Goal: Task Accomplishment & Management: Manage account settings

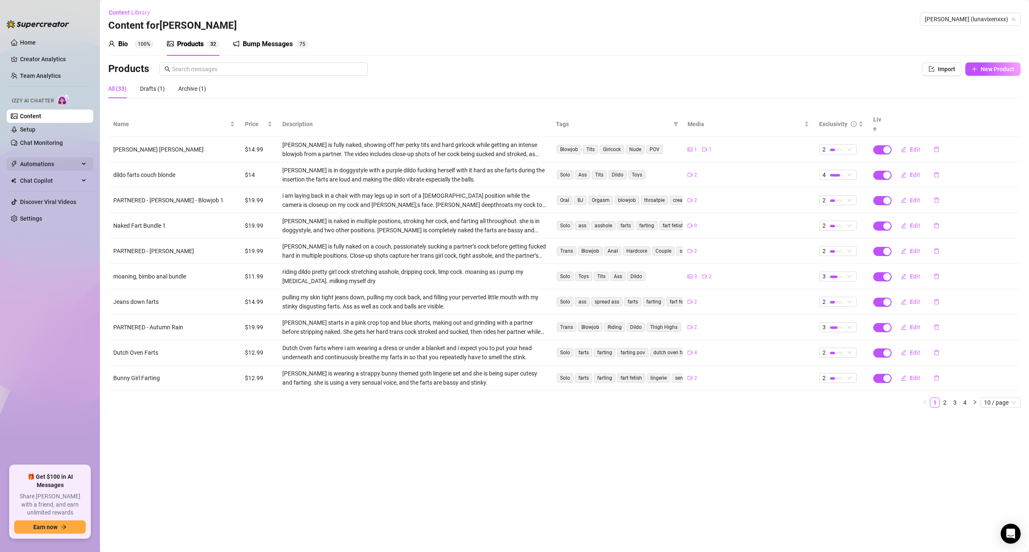
click at [49, 167] on span "Automations" at bounding box center [49, 163] width 59 height 13
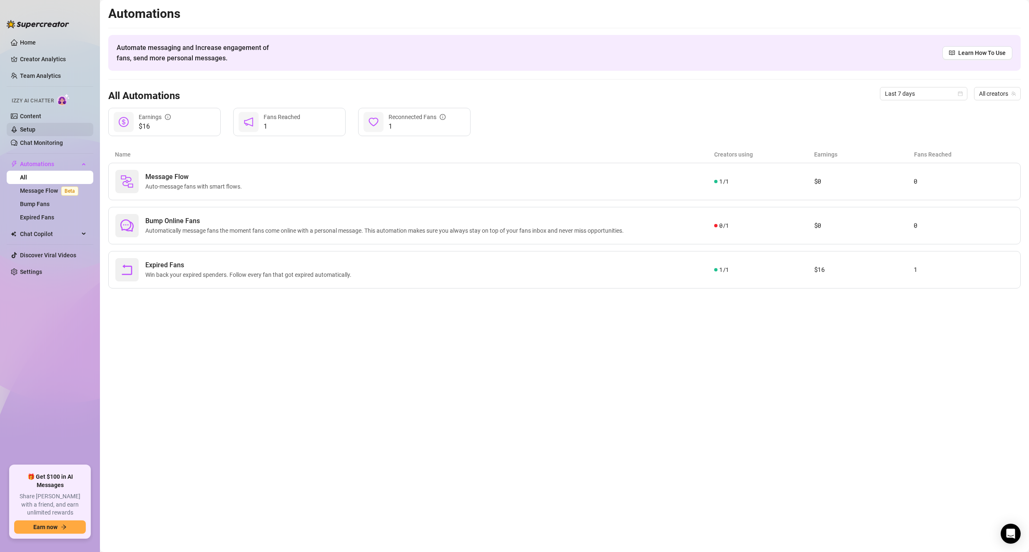
click at [35, 129] on link "Setup" at bounding box center [27, 129] width 15 height 7
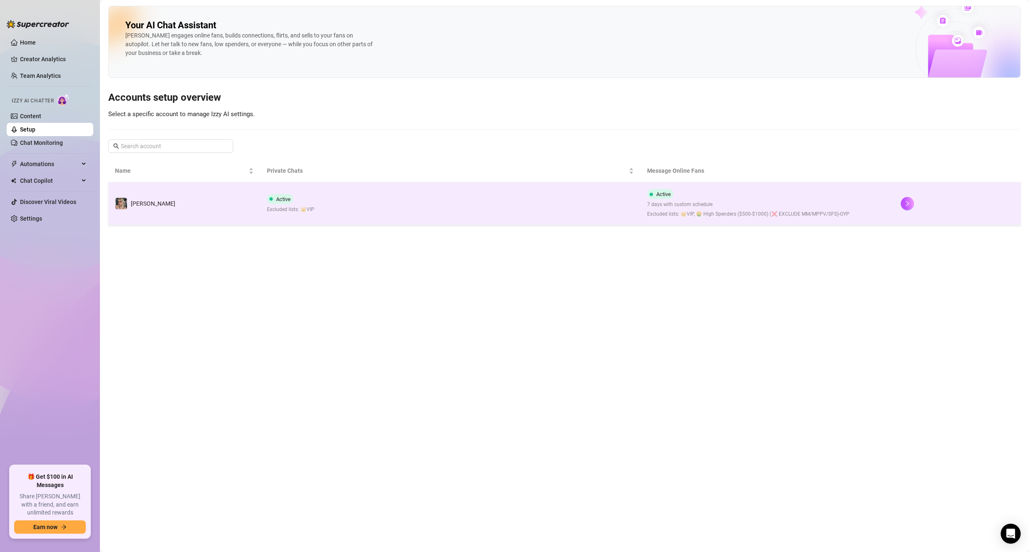
click at [218, 218] on td "[PERSON_NAME]" at bounding box center [184, 203] width 152 height 43
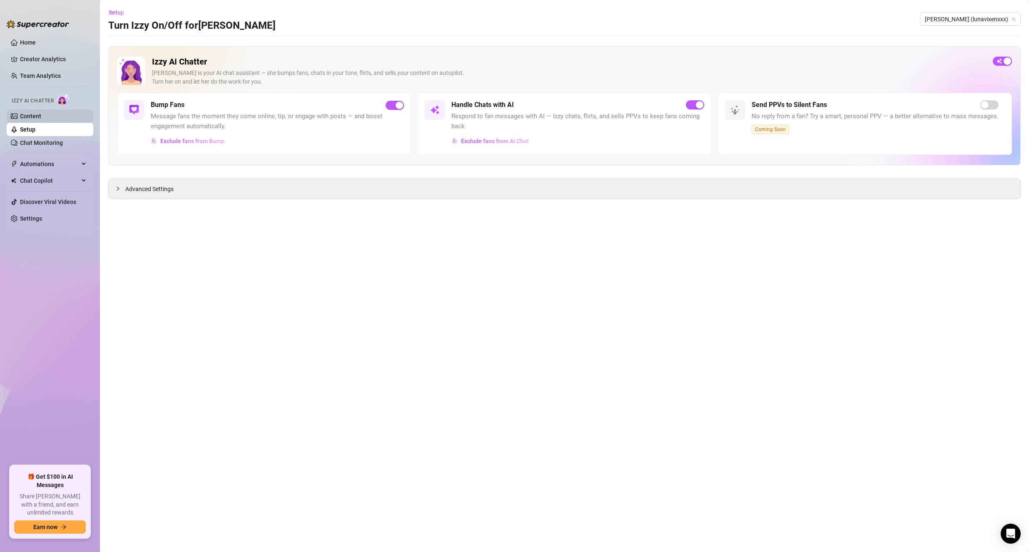
click at [30, 113] on link "Content" at bounding box center [30, 116] width 21 height 7
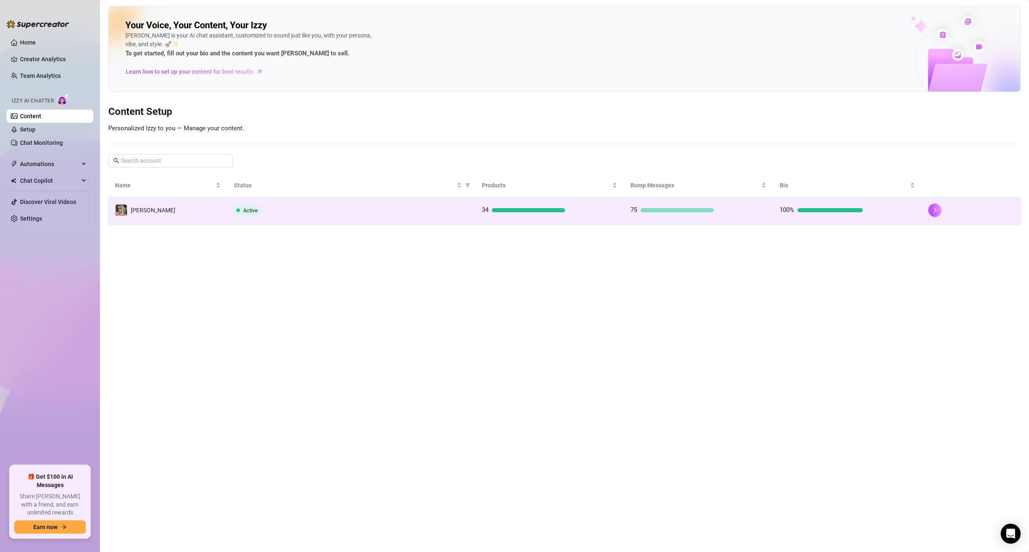
drag, startPoint x: 361, startPoint y: 240, endPoint x: 347, endPoint y: 221, distance: 23.2
click at [360, 239] on main "Your Voice, Your Content, Your [PERSON_NAME] is your AI chat assistant, customi…" at bounding box center [564, 276] width 929 height 552
click at [347, 221] on td "Active" at bounding box center [351, 210] width 248 height 27
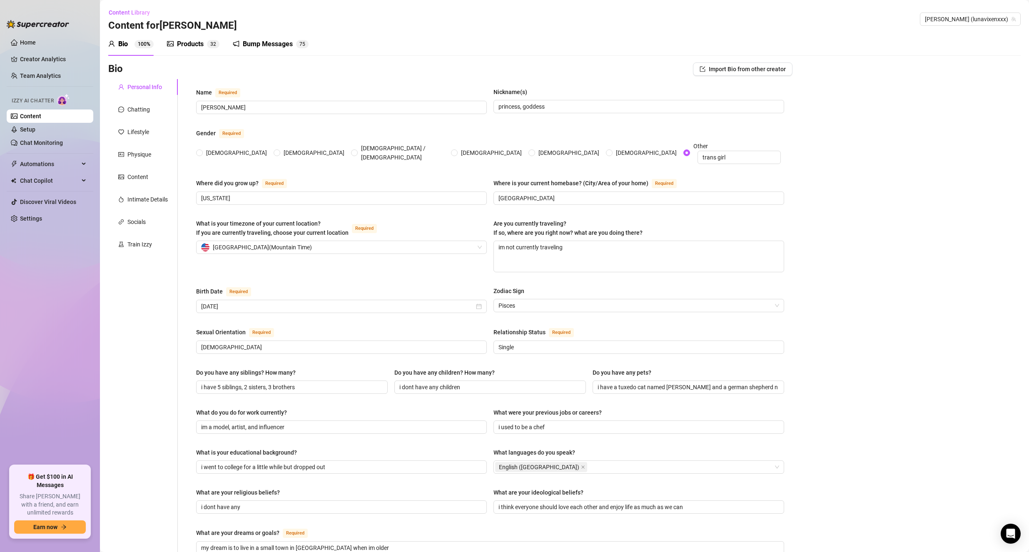
radio input "true"
click at [182, 41] on div "Products" at bounding box center [190, 44] width 27 height 10
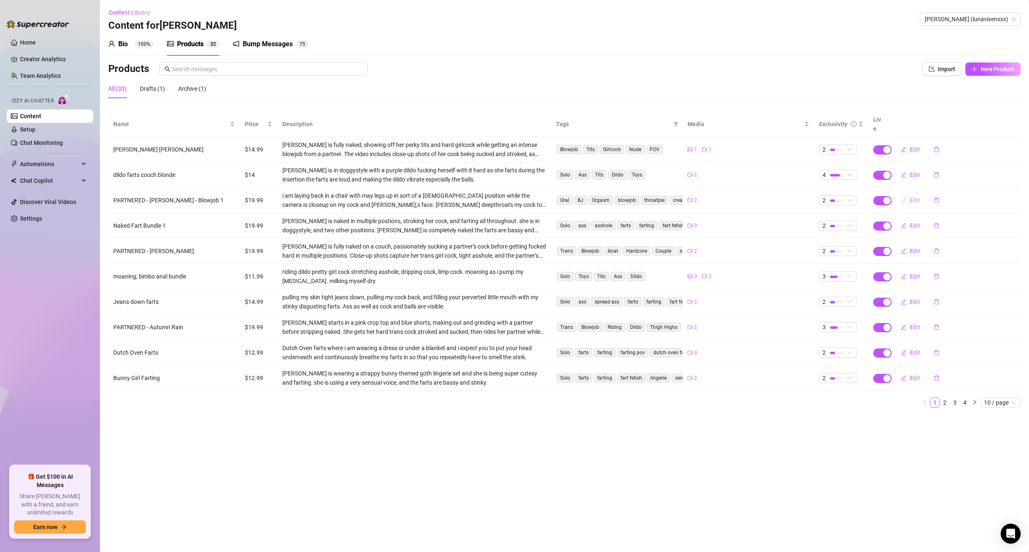
click at [910, 197] on span "Edit" at bounding box center [915, 200] width 10 height 7
type textarea "[PERSON_NAME] has been obsessed with throating my big juicy girlcock lately.. l…"
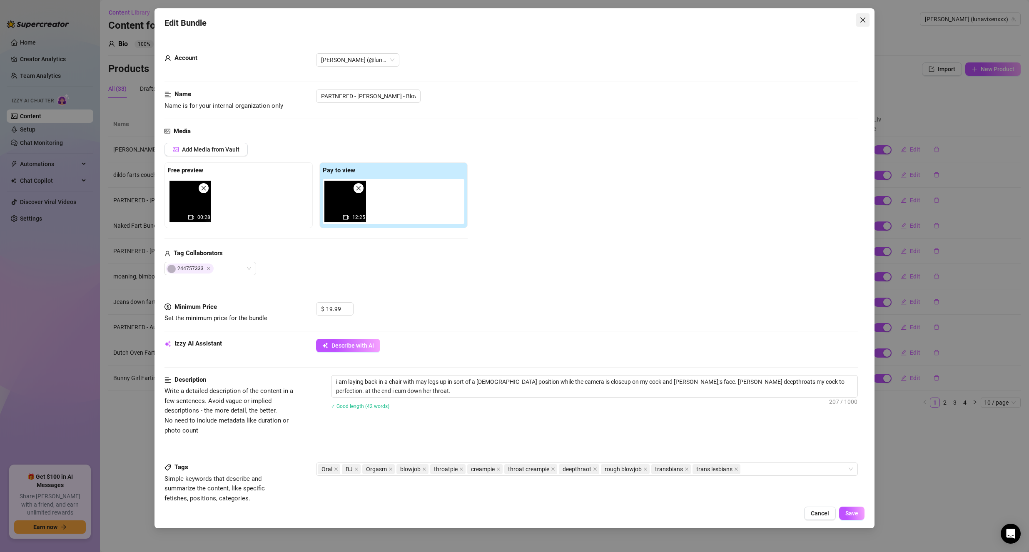
click at [862, 17] on icon "close" at bounding box center [862, 20] width 7 height 7
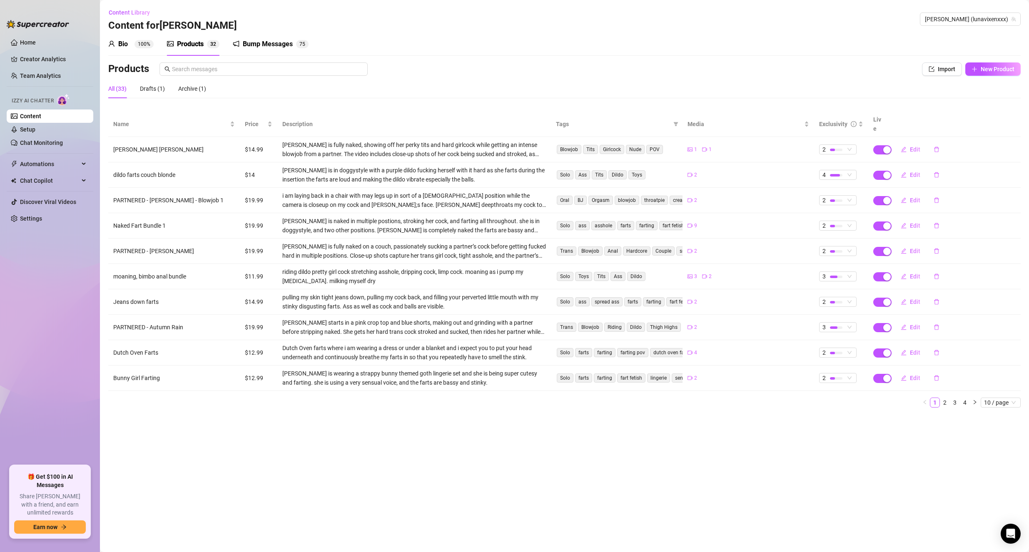
click at [32, 119] on link "Content" at bounding box center [30, 116] width 21 height 7
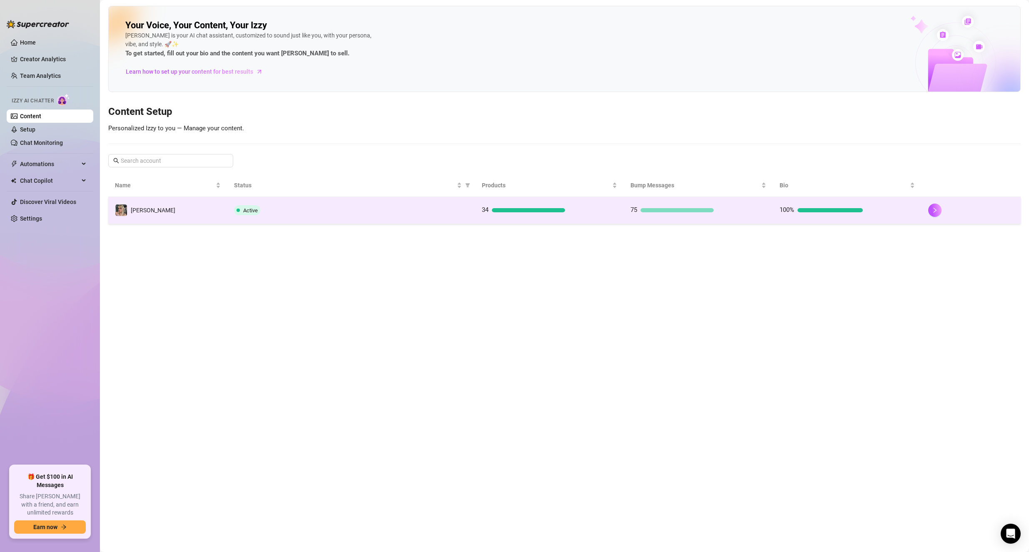
click at [279, 219] on td "Active" at bounding box center [351, 210] width 248 height 27
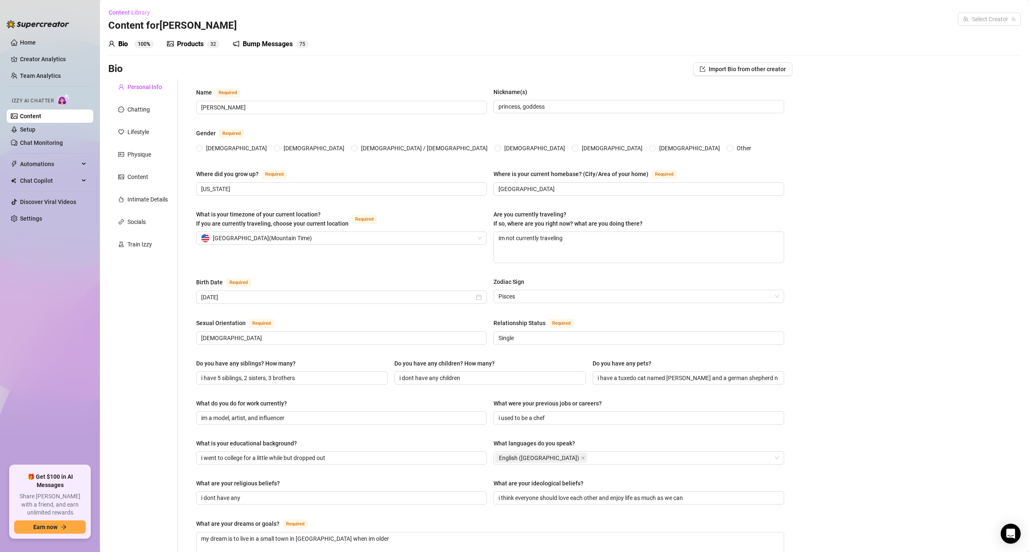
radio input "true"
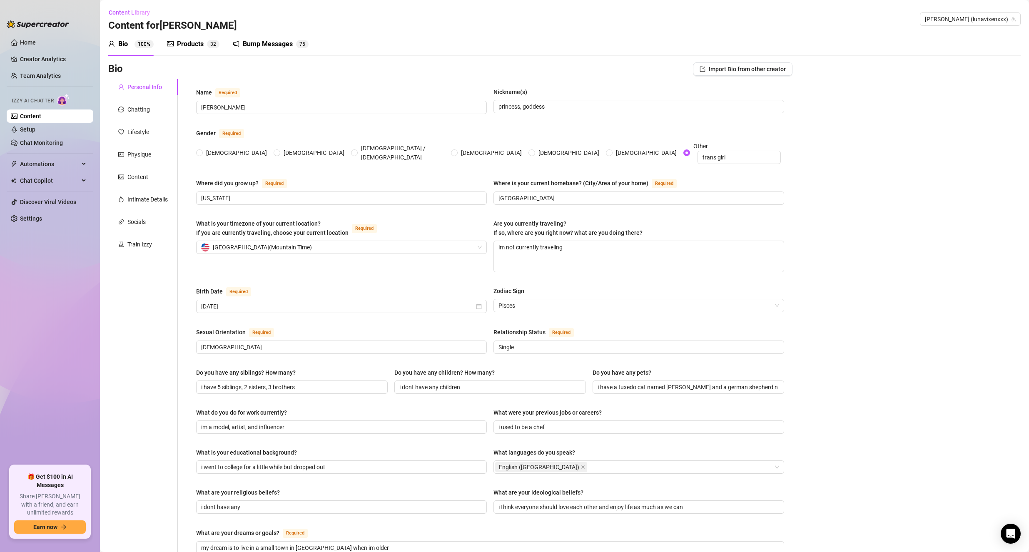
click at [271, 47] on div "Bump Messages" at bounding box center [268, 44] width 50 height 10
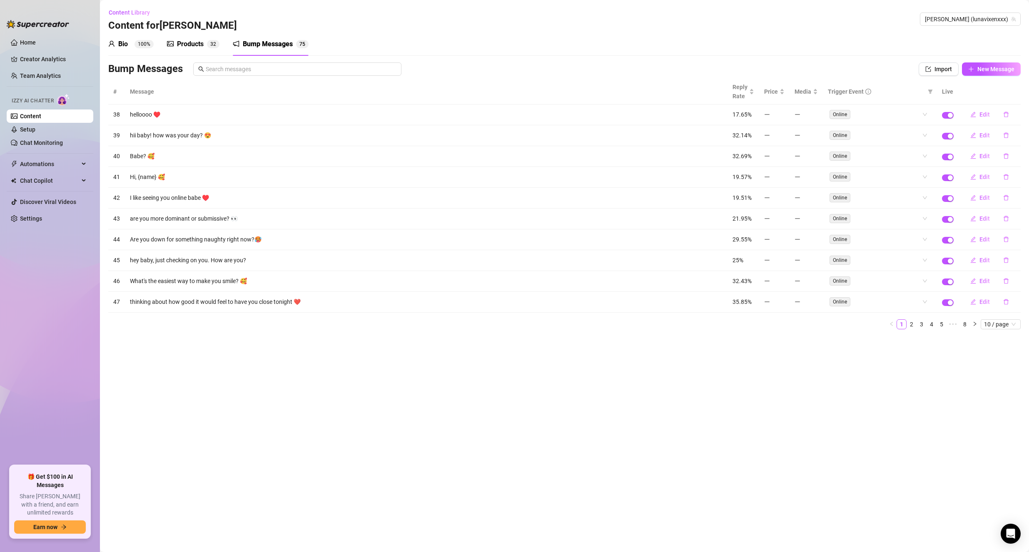
drag, startPoint x: 1013, startPoint y: 332, endPoint x: 1008, endPoint y: 331, distance: 5.0
click at [1008, 331] on div "# Message Reply Rate Price Media Trigger Event Live 38 helloooo ♥️ 17.65% Onlin…" at bounding box center [564, 207] width 912 height 257
click at [1006, 326] on span "10 / page" at bounding box center [1000, 324] width 33 height 9
click at [997, 379] on div "100 / page" at bounding box center [1001, 379] width 28 height 9
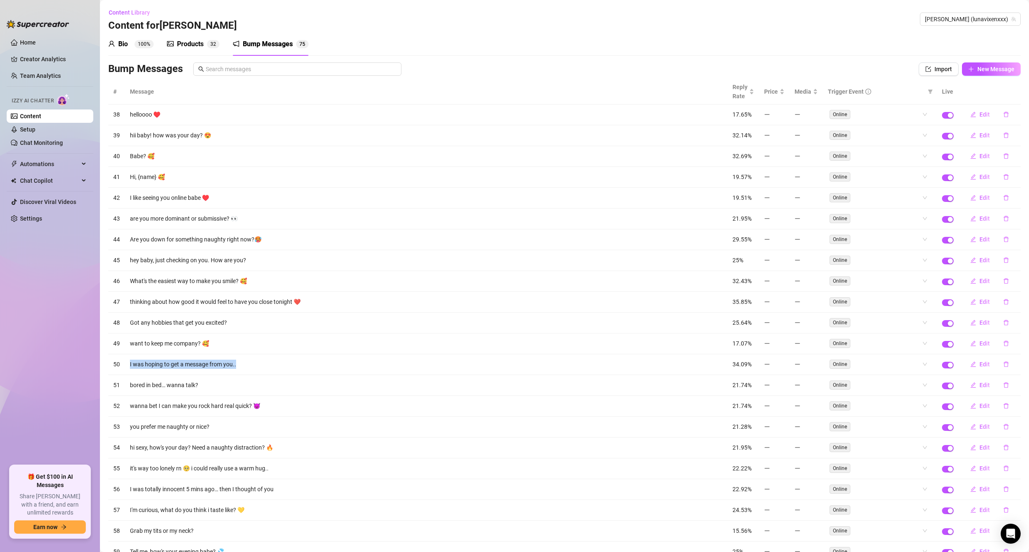
drag, startPoint x: 243, startPoint y: 372, endPoint x: 120, endPoint y: 365, distance: 123.4
click at [120, 365] on tr "50 I was hoping to get a message from you.. 34.09% Online Edit" at bounding box center [564, 364] width 912 height 21
drag, startPoint x: 228, startPoint y: 424, endPoint x: 184, endPoint y: 424, distance: 44.1
click at [184, 424] on td "you prefer me naughty or nice?" at bounding box center [426, 427] width 602 height 21
click at [273, 368] on td "I was hoping to get a message from you.." at bounding box center [426, 364] width 602 height 21
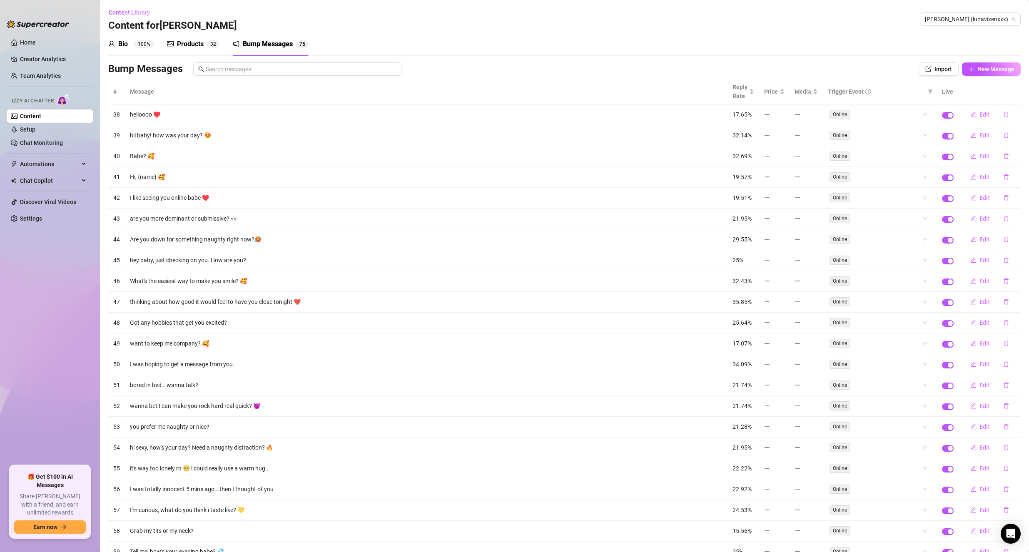
click at [130, 40] on div "Bio 100%" at bounding box center [130, 44] width 45 height 10
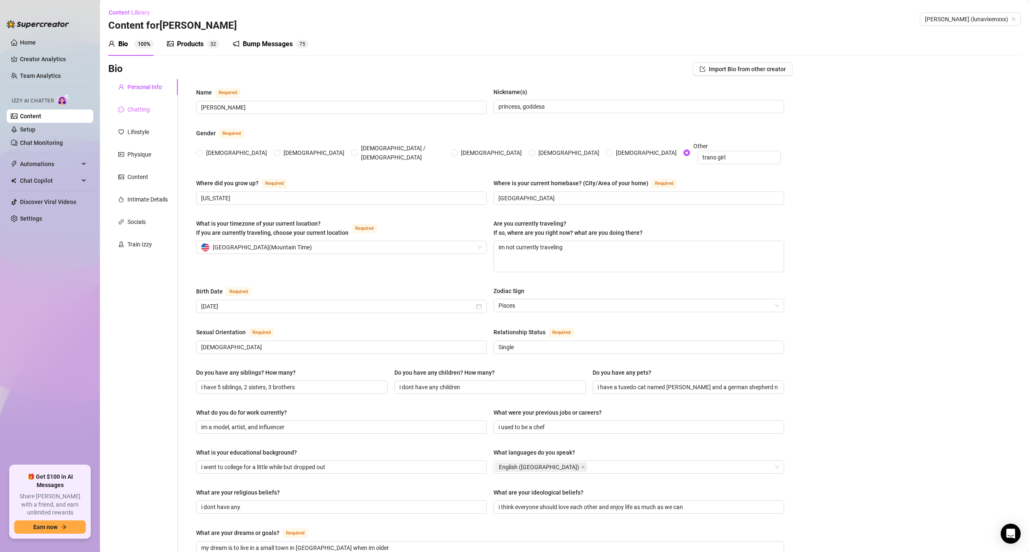
click at [119, 115] on div "Chatting" at bounding box center [143, 110] width 70 height 16
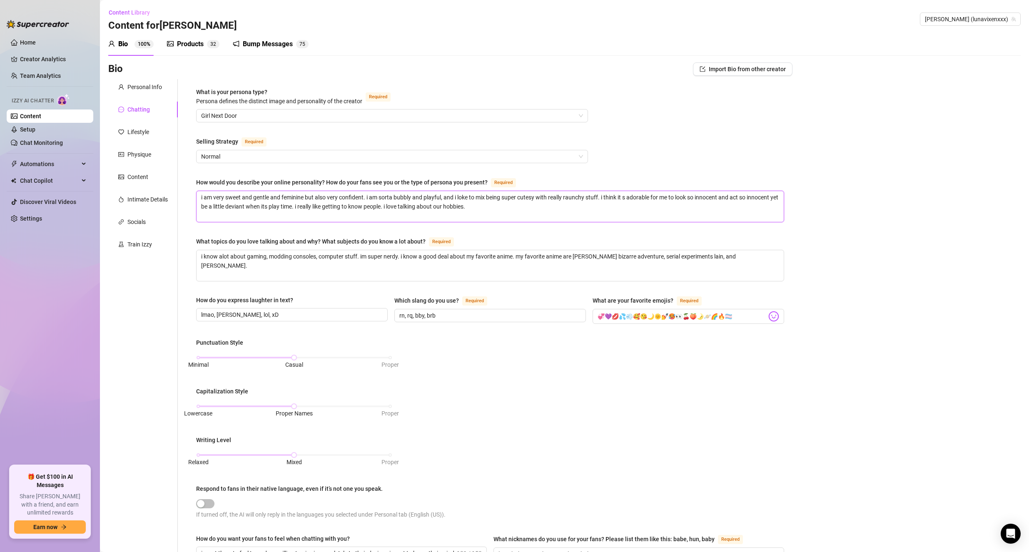
drag, startPoint x: 201, startPoint y: 196, endPoint x: 576, endPoint y: 191, distance: 375.5
click at [576, 191] on textarea "i am very sweet and gentle and feminine but also very confident. i am sorta bub…" at bounding box center [489, 206] width 587 height 31
click at [570, 203] on textarea "i am very sweet and gentle and feminine but also very confident. i am sorta bub…" at bounding box center [489, 206] width 587 height 31
drag, startPoint x: 567, startPoint y: 205, endPoint x: 181, endPoint y: 183, distance: 386.9
click at [180, 183] on div "What is your persona type? [PERSON_NAME] defines the distinct image and persona…" at bounding box center [485, 377] width 614 height 596
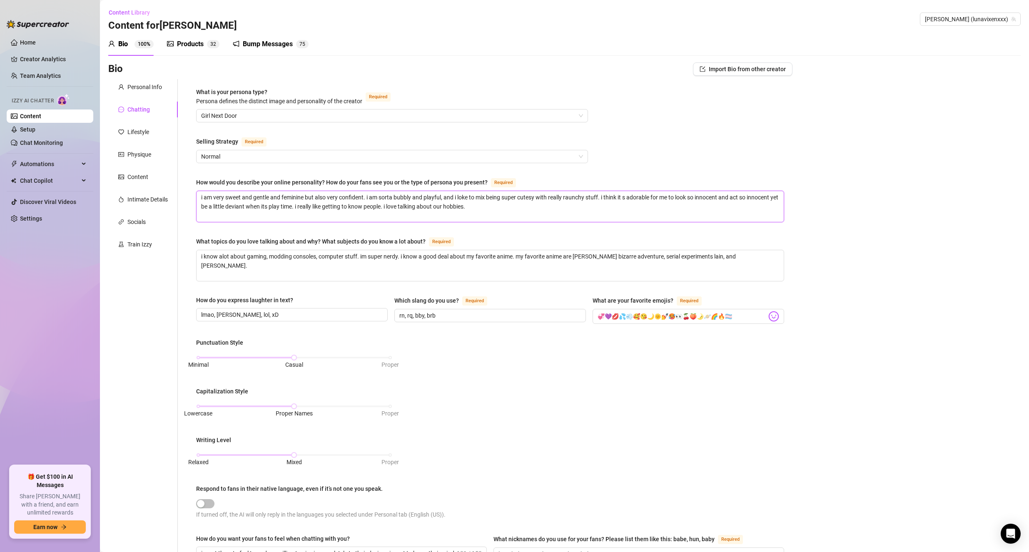
click at [233, 213] on textarea "i am very sweet and gentle and feminine but also very confident. i am sorta bub…" at bounding box center [489, 206] width 587 height 31
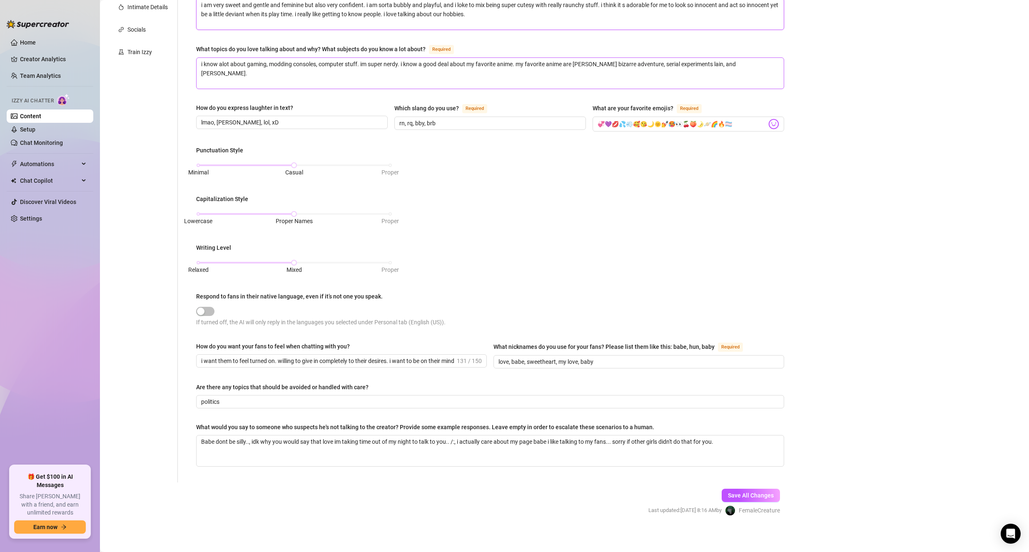
scroll to position [194, 0]
drag, startPoint x: 268, startPoint y: 390, endPoint x: 216, endPoint y: 385, distance: 51.5
click at [216, 385] on div "Are there any topics that should be avoided or handled with care?" at bounding box center [490, 387] width 588 height 12
click at [188, 373] on div "What is your persona type? [PERSON_NAME] defines the distinct image and persona…" at bounding box center [490, 184] width 604 height 596
drag, startPoint x: 245, startPoint y: 397, endPoint x: 174, endPoint y: 388, distance: 71.7
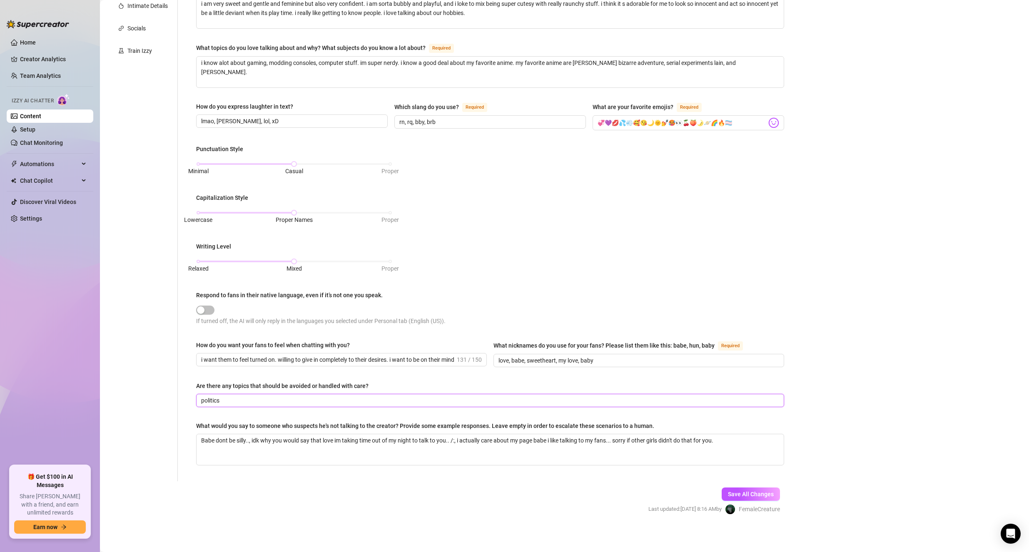
click at [174, 388] on div "Personal Info Chatting Lifestyle Physique Content Intimate Details Socials Trai…" at bounding box center [450, 184] width 684 height 596
click at [181, 370] on div "What is your persona type? [PERSON_NAME] defines the distinct image and persona…" at bounding box center [485, 184] width 614 height 596
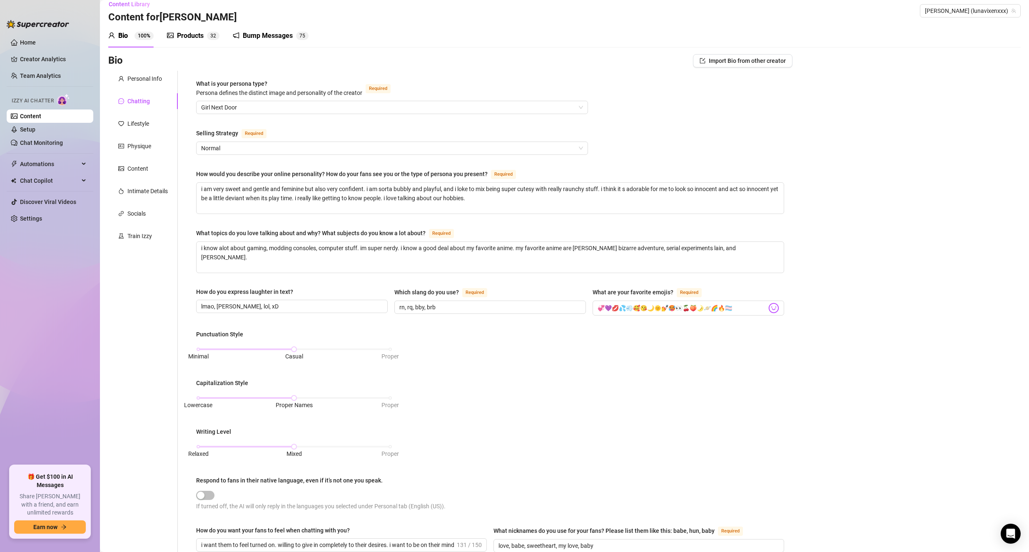
scroll to position [0, 0]
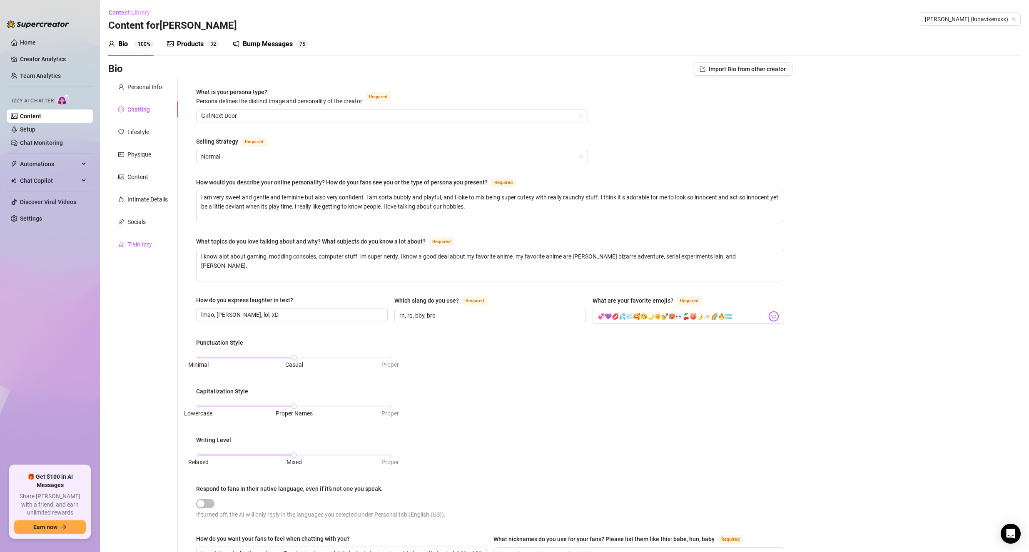
click at [129, 245] on div "Train Izzy" at bounding box center [139, 244] width 25 height 9
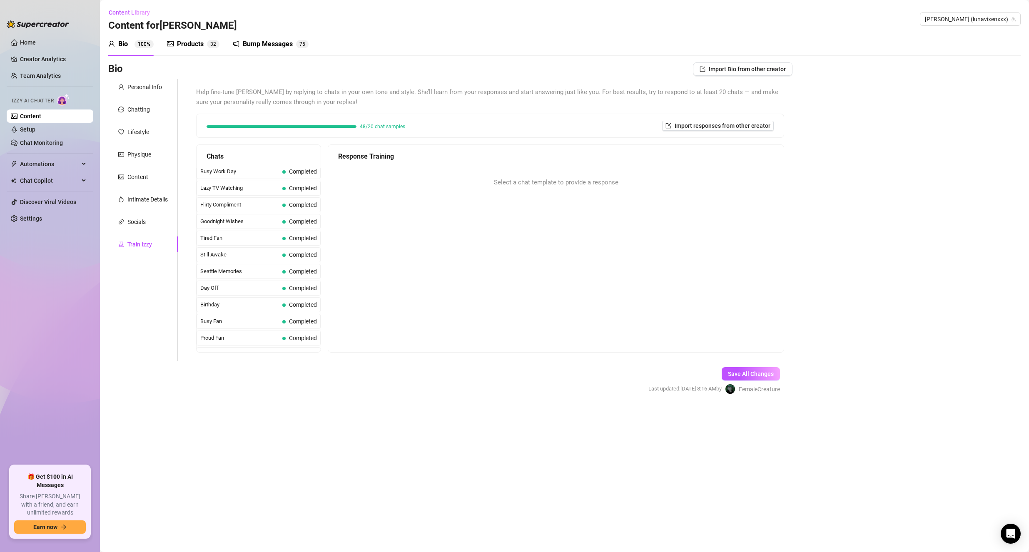
scroll to position [747, 0]
click at [269, 312] on span "Morning Thoughts" at bounding box center [239, 310] width 79 height 8
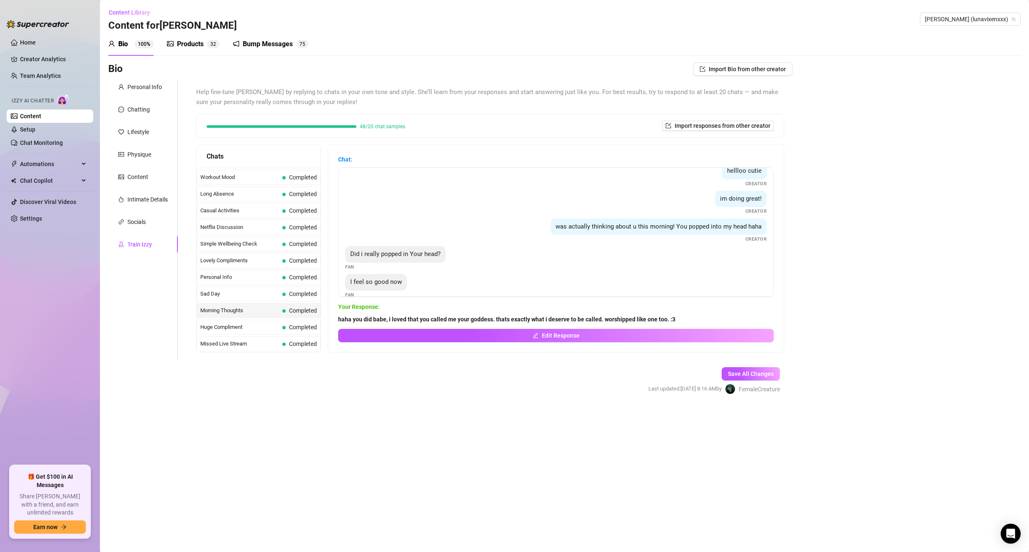
scroll to position [52, 0]
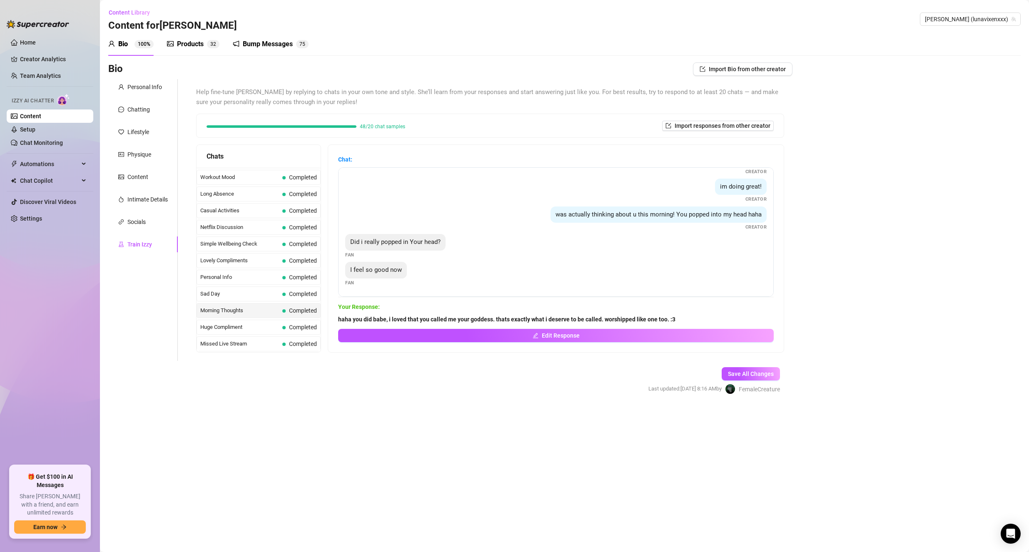
click at [195, 50] on div "Products 3 2" at bounding box center [193, 43] width 52 height 23
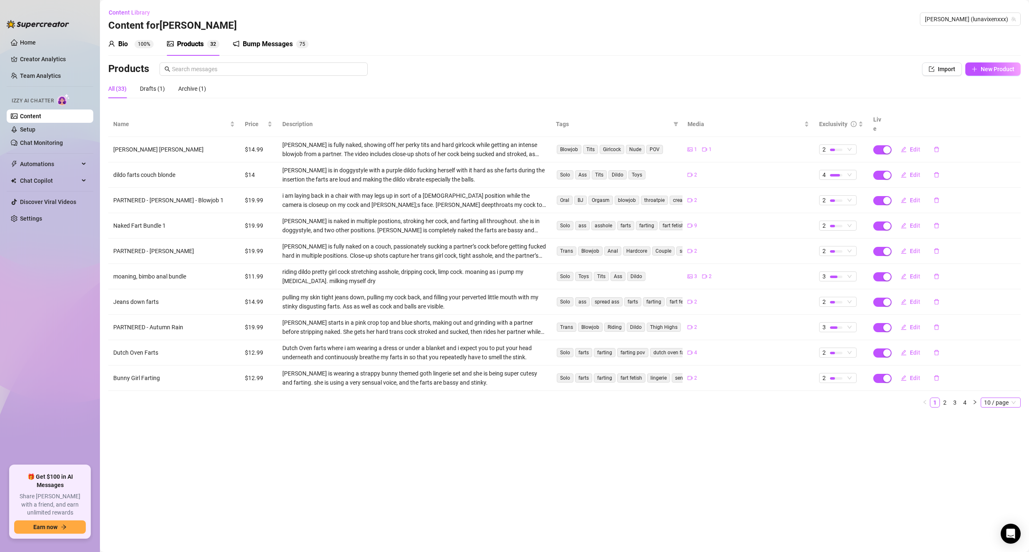
click at [1000, 398] on span "10 / page" at bounding box center [1000, 402] width 33 height 9
click at [1007, 451] on div "100 / page" at bounding box center [1001, 457] width 38 height 13
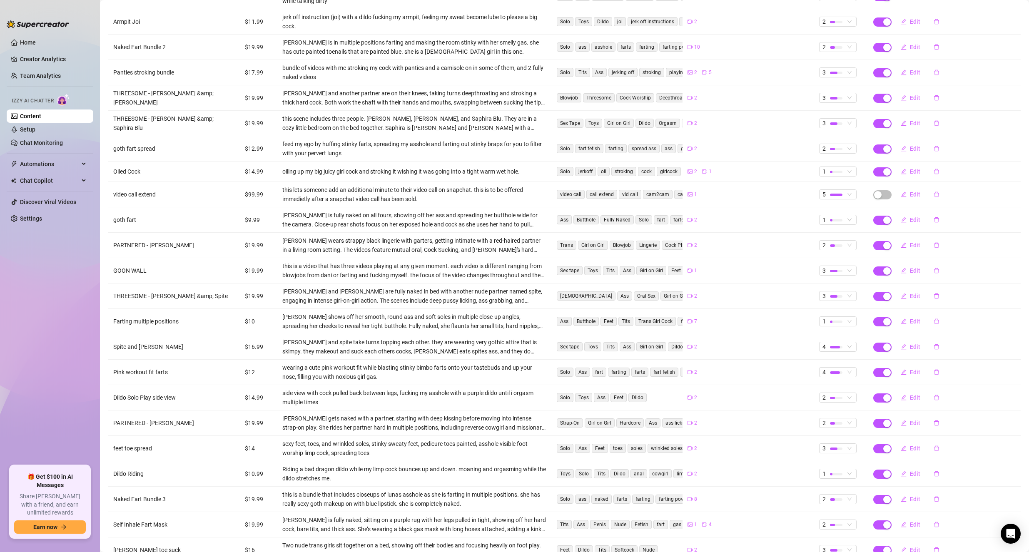
scroll to position [434, 0]
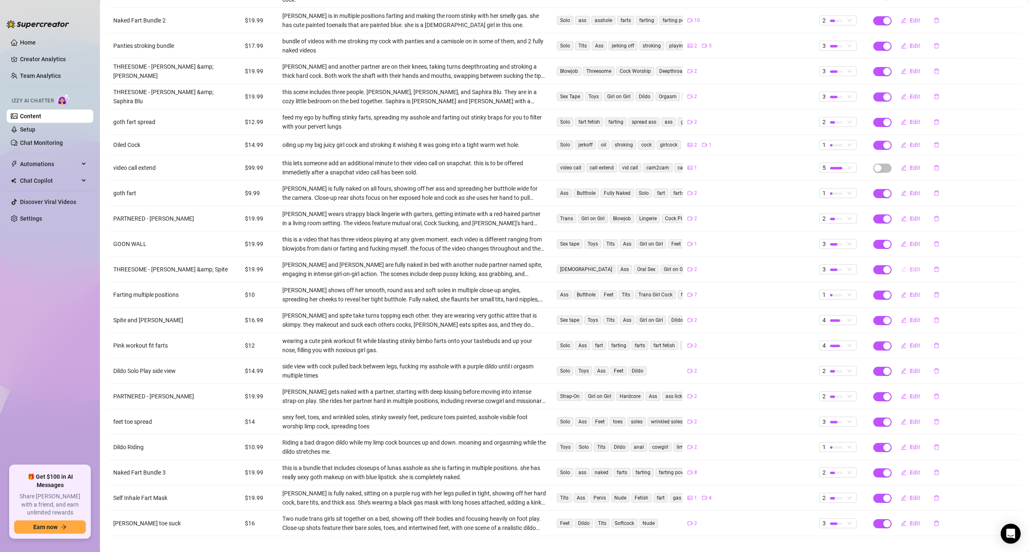
click at [899, 263] on button "Edit" at bounding box center [910, 269] width 33 height 13
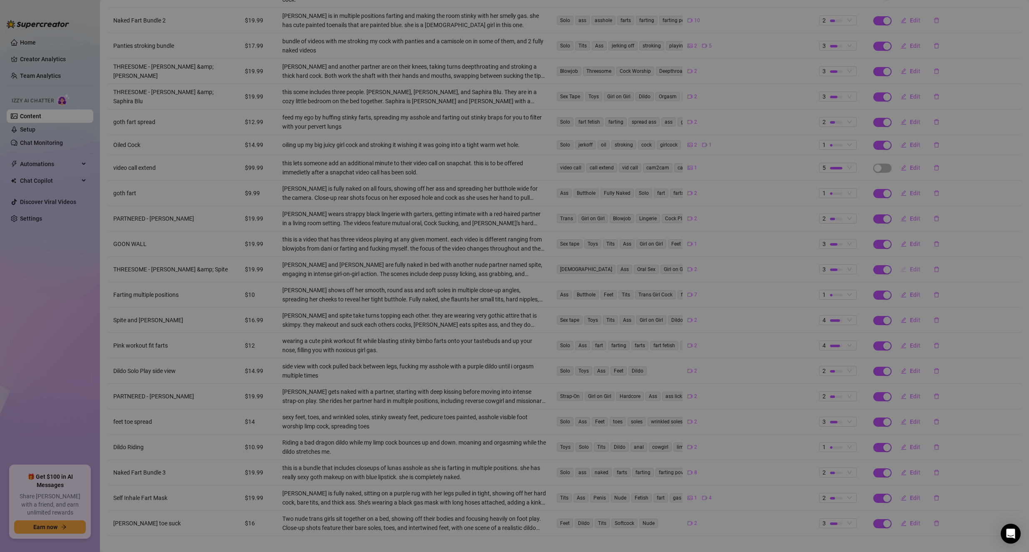
type textarea "[PERSON_NAME] and I got bullied by Spite! She bent us over and spanked us and m…"
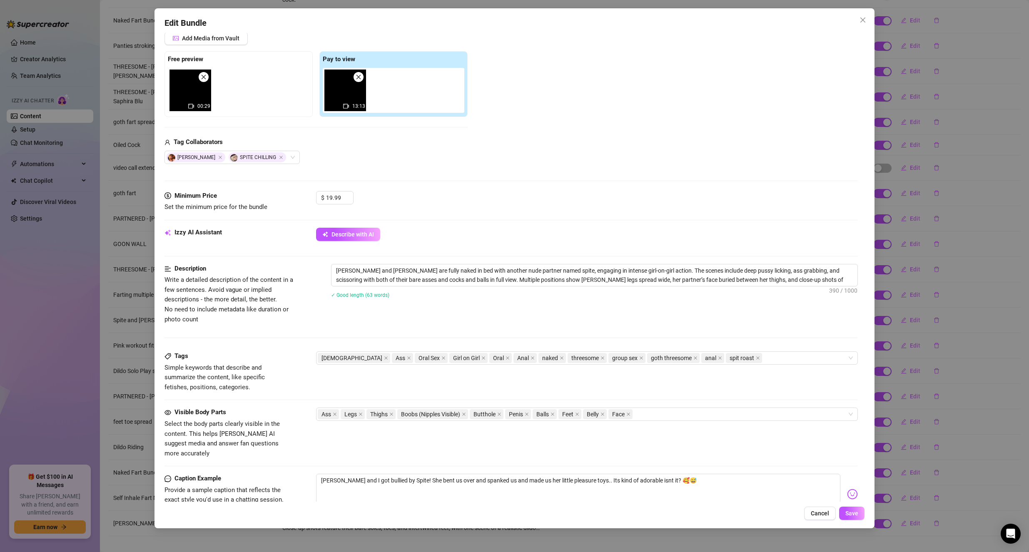
scroll to position [208, 0]
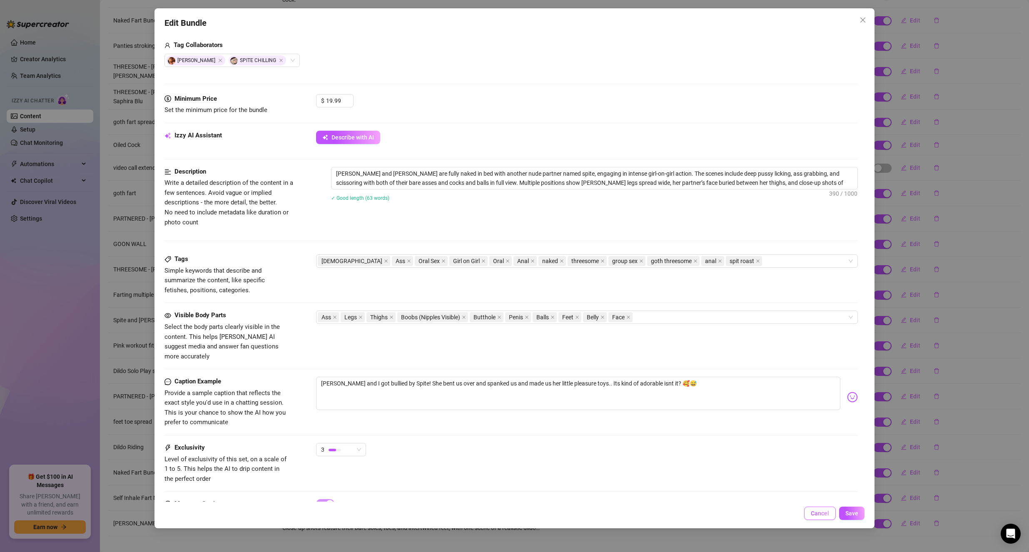
click at [826, 508] on button "Cancel" at bounding box center [820, 513] width 32 height 13
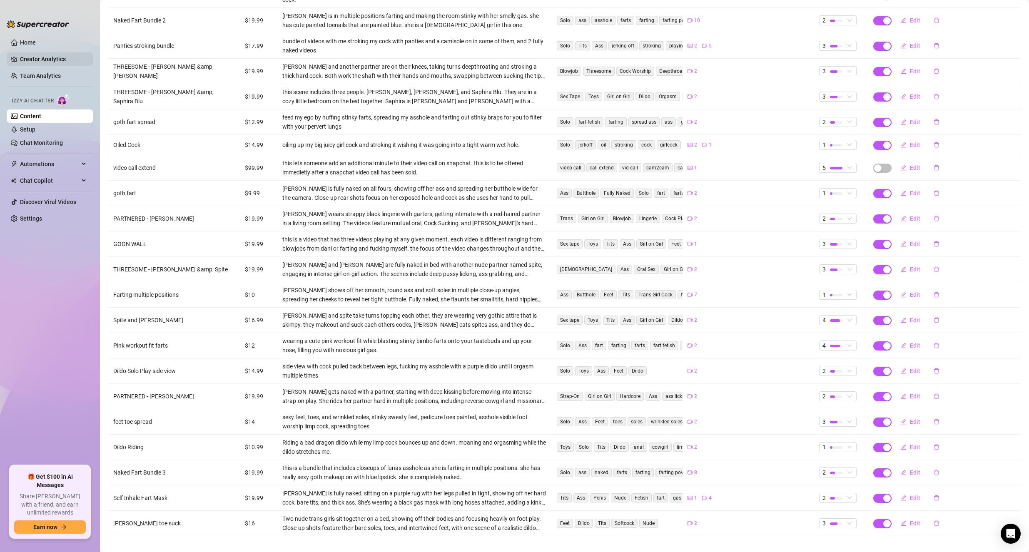
click at [39, 59] on link "Creator Analytics" at bounding box center [53, 58] width 67 height 13
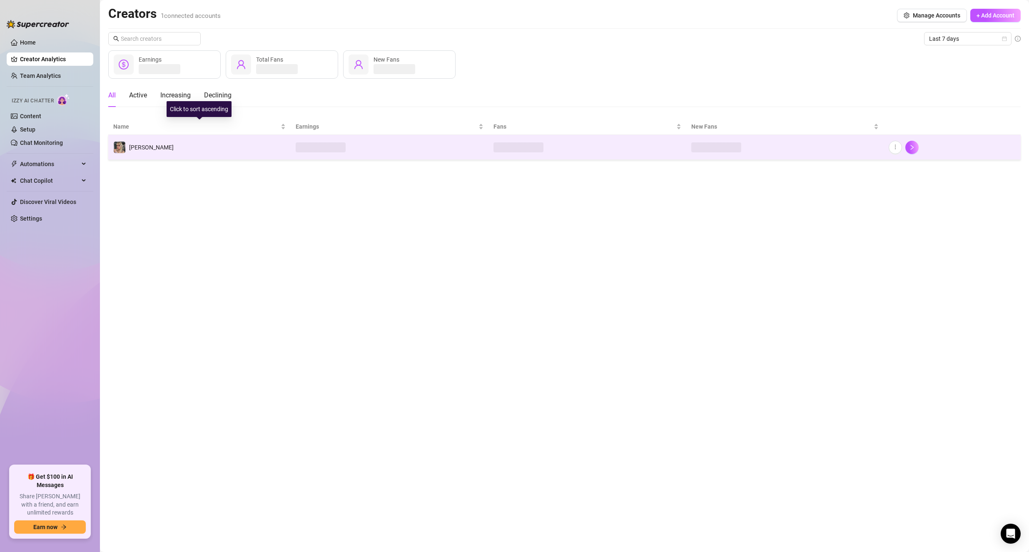
click at [174, 143] on td "[PERSON_NAME]" at bounding box center [199, 147] width 182 height 25
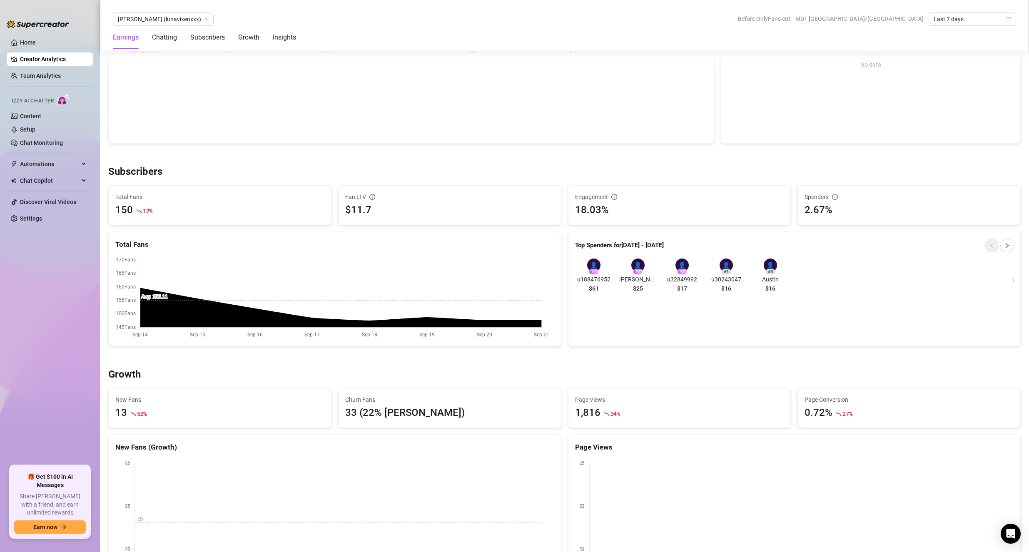
scroll to position [333, 0]
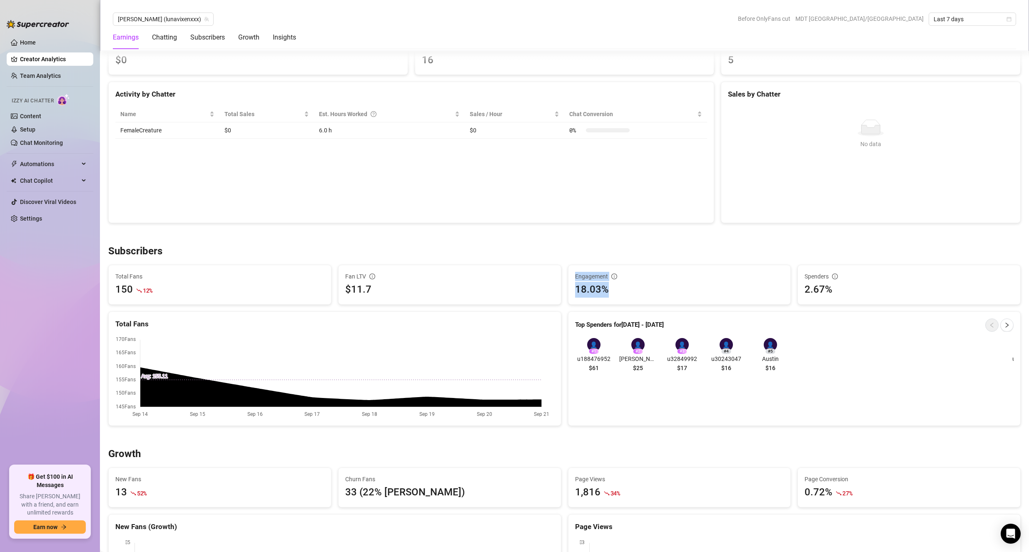
drag, startPoint x: 637, startPoint y: 287, endPoint x: 552, endPoint y: 288, distance: 84.9
click at [552, 288] on div "Subscribers Total Fans 150 12 % Fan LTV $11.7 Engagement 18.03% Spenders 2.67% …" at bounding box center [564, 335] width 919 height 181
click at [675, 250] on div "Subscribers" at bounding box center [564, 251] width 912 height 13
drag, startPoint x: 838, startPoint y: 288, endPoint x: 779, endPoint y: 289, distance: 58.3
click at [779, 289] on div "Subscribers Total Fans 150 12 % Fan LTV $11.7 Engagement 18.03% Spenders 2.67% …" at bounding box center [564, 335] width 919 height 181
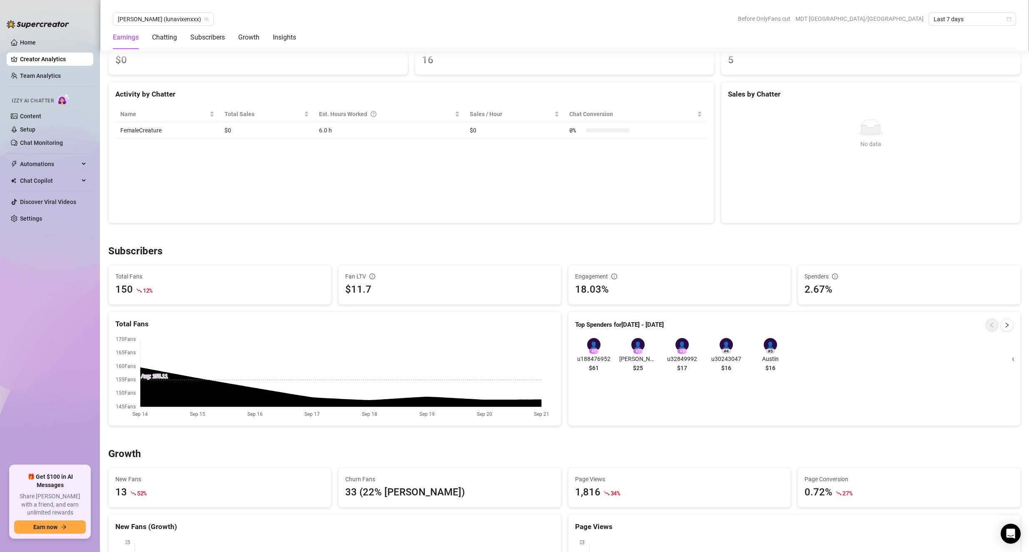
click at [739, 256] on div "Subscribers" at bounding box center [564, 251] width 912 height 13
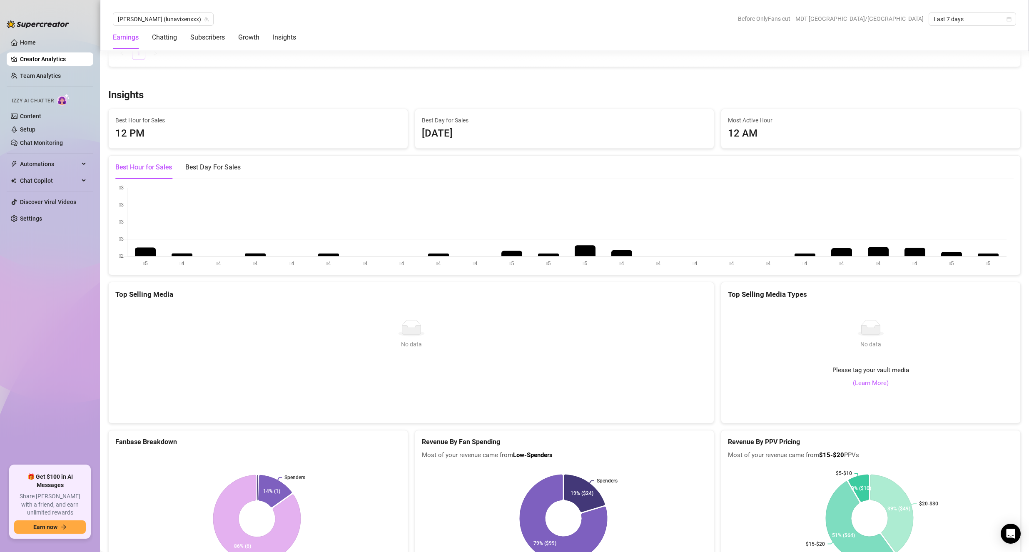
scroll to position [1082, 0]
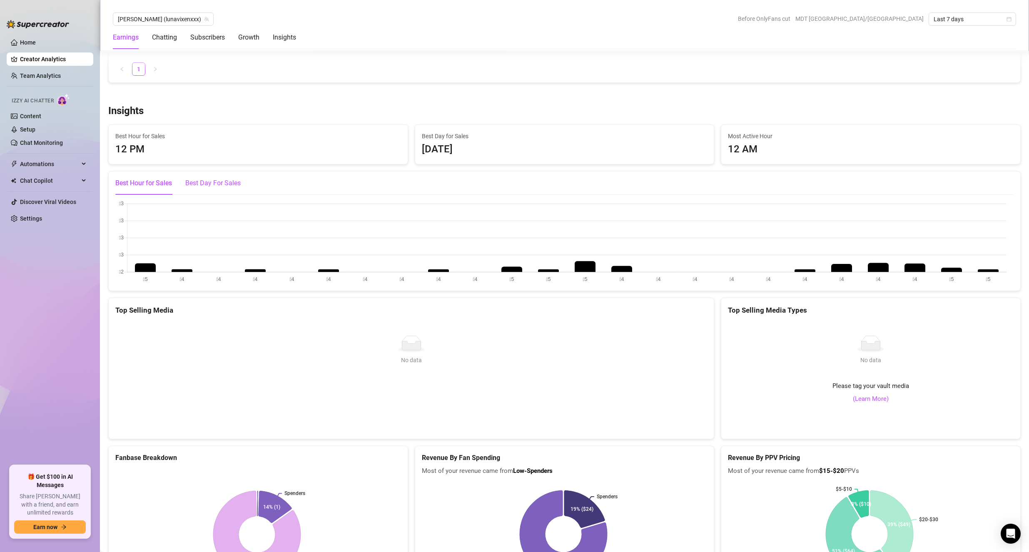
click at [206, 185] on div "Best Day For Sales" at bounding box center [212, 183] width 55 height 10
click at [157, 182] on div "Best Hour for Sales" at bounding box center [143, 183] width 57 height 10
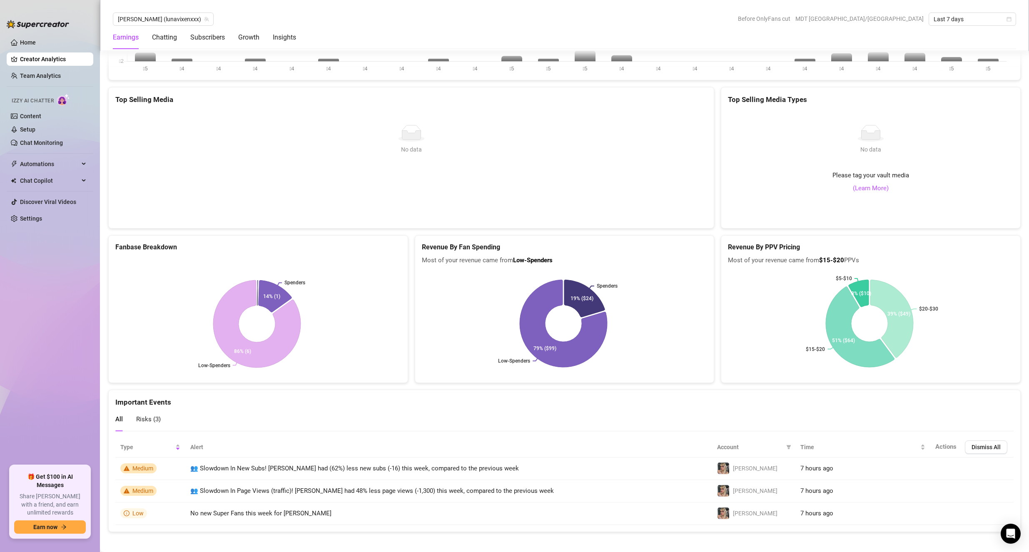
scroll to position [1298, 0]
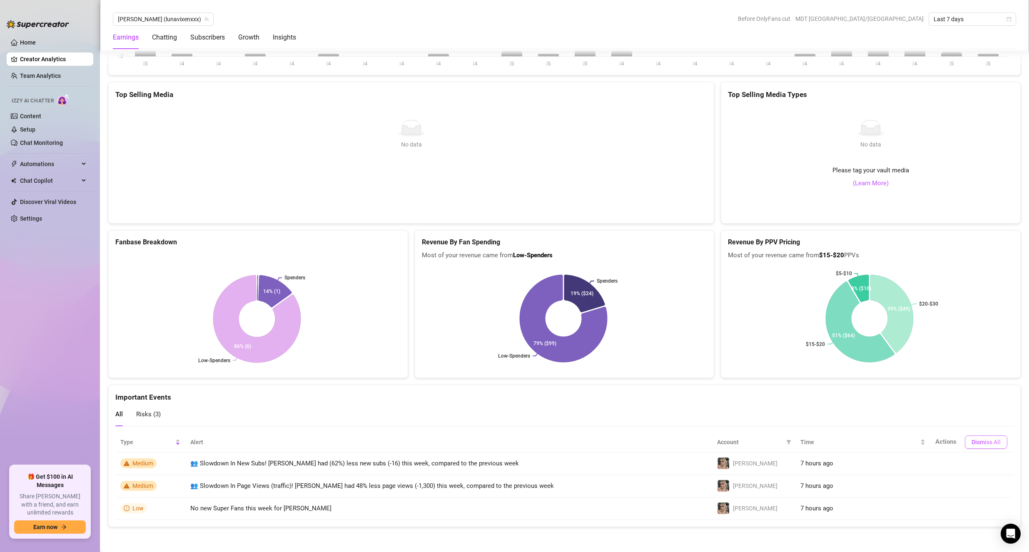
click at [971, 443] on span "Dismiss All" at bounding box center [985, 442] width 29 height 7
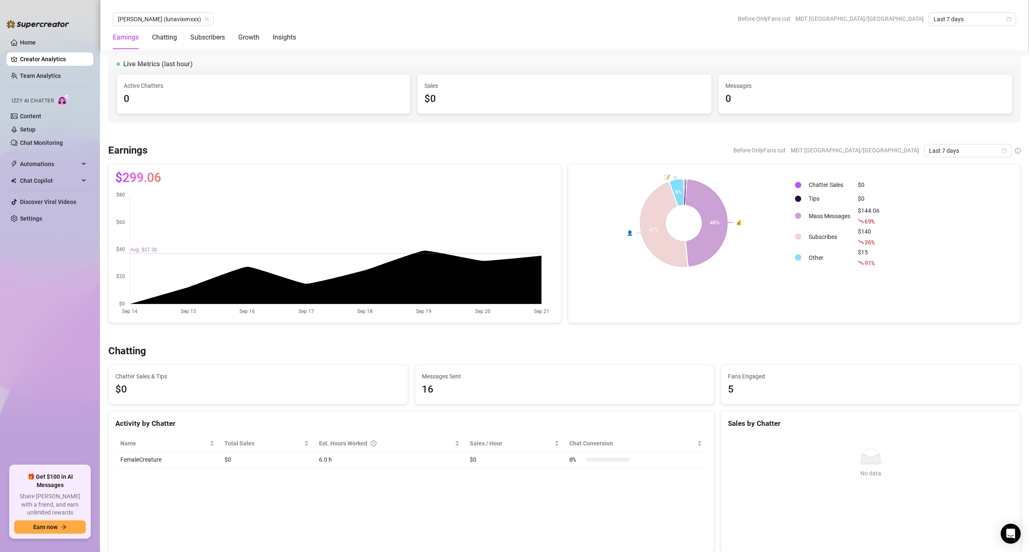
scroll to position [0, 0]
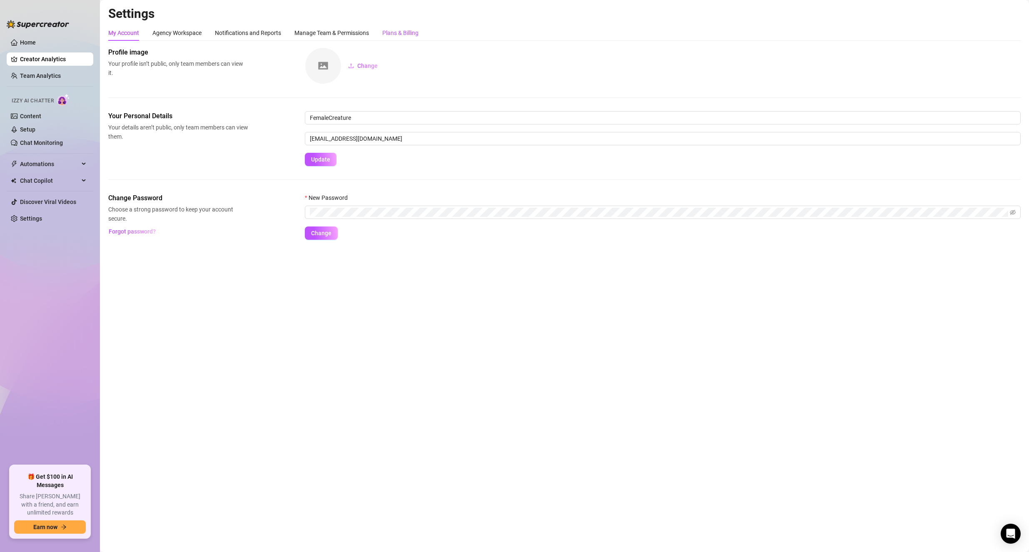
click at [384, 35] on div "Plans & Billing" at bounding box center [400, 32] width 36 height 9
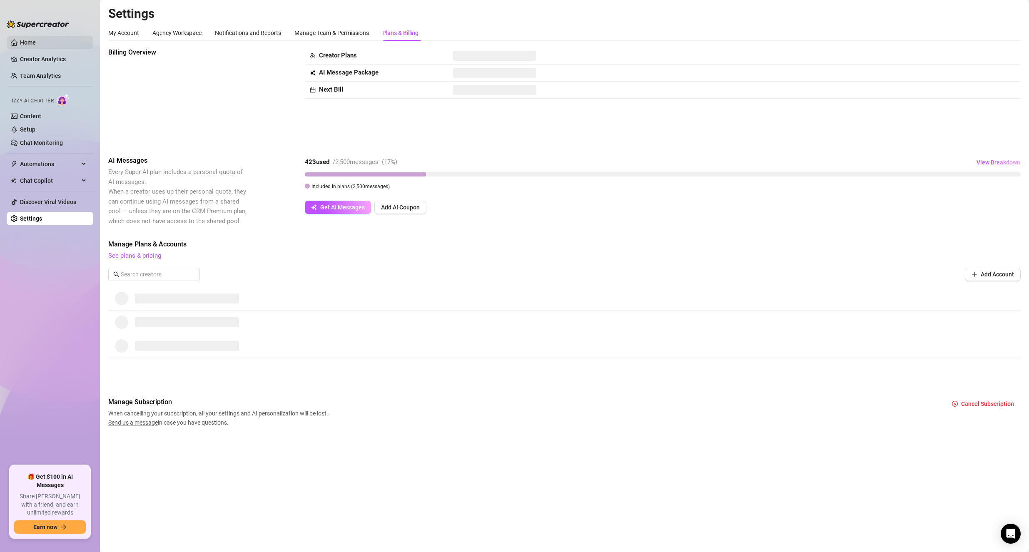
click at [24, 46] on link "Home" at bounding box center [28, 42] width 16 height 7
